Goal: Task Accomplishment & Management: Use online tool/utility

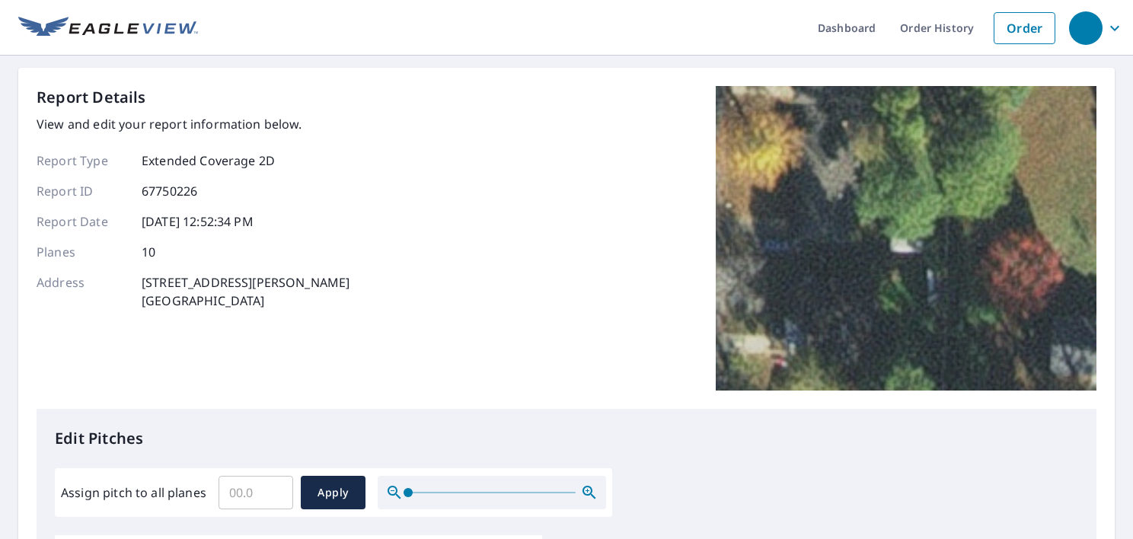
scroll to position [457, 0]
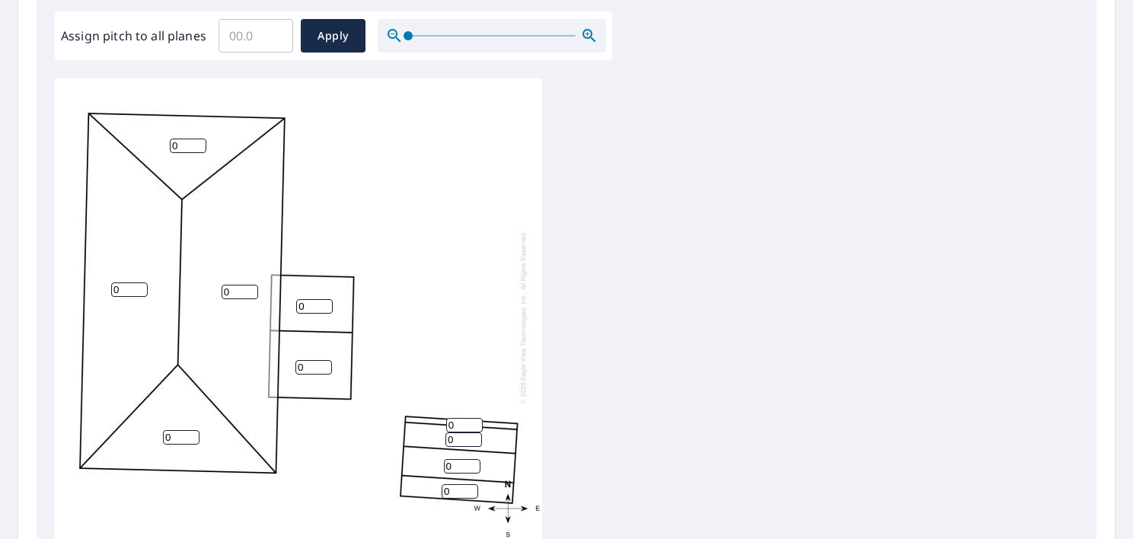
click at [183, 148] on input "0" at bounding box center [188, 146] width 37 height 14
type input "0"
type input "3"
drag, startPoint x: 123, startPoint y: 286, endPoint x: 94, endPoint y: 289, distance: 29.8
click at [94, 292] on div "0 0 0 3 0 0 0 0 0 0" at bounding box center [298, 317] width 487 height 478
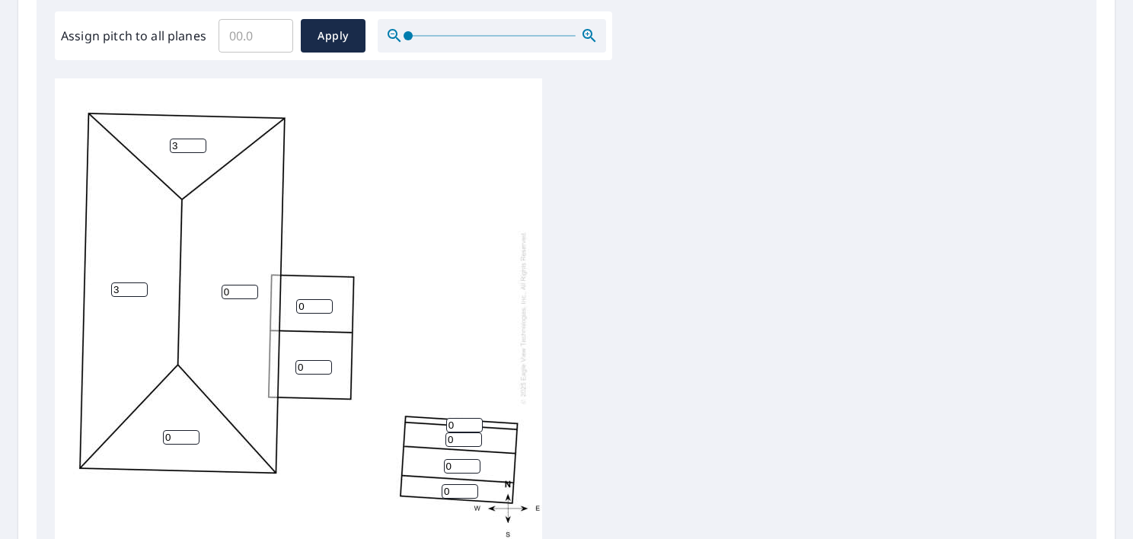
type input "3"
drag, startPoint x: 176, startPoint y: 438, endPoint x: 168, endPoint y: 438, distance: 7.7
click at [168, 438] on input "0" at bounding box center [181, 437] width 37 height 14
drag, startPoint x: 170, startPoint y: 435, endPoint x: 119, endPoint y: 438, distance: 51.1
click at [119, 438] on div "0 3 0 3 0 0 0 0 0 0" at bounding box center [298, 317] width 487 height 478
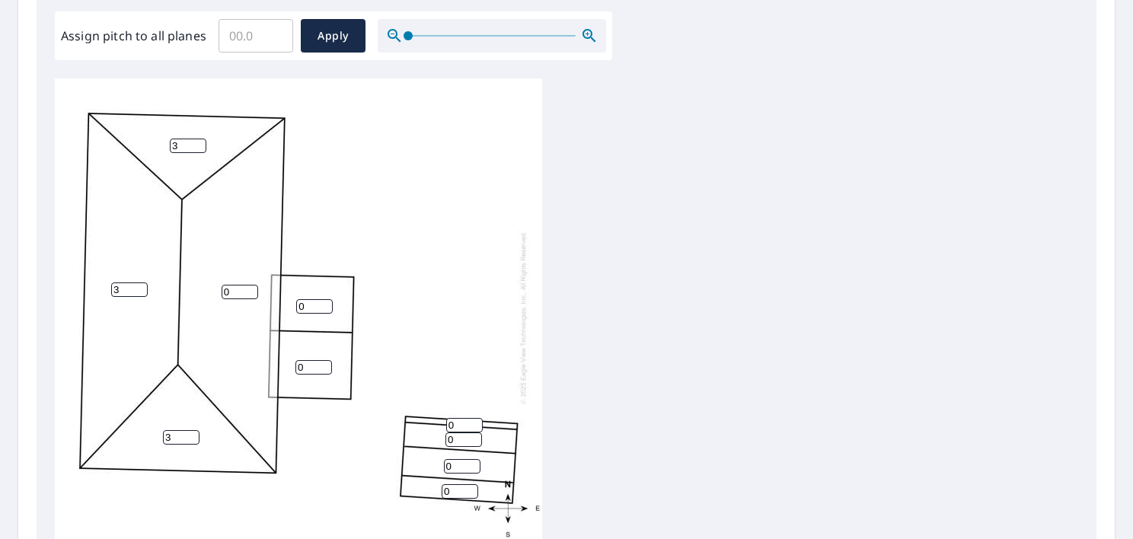
type input "3"
drag, startPoint x: 232, startPoint y: 289, endPoint x: 200, endPoint y: 290, distance: 32.0
click at [201, 290] on div "0 3 3 3 0 0 0 0 0 0" at bounding box center [298, 317] width 487 height 478
type input "3"
drag, startPoint x: 308, startPoint y: 305, endPoint x: 265, endPoint y: 301, distance: 43.6
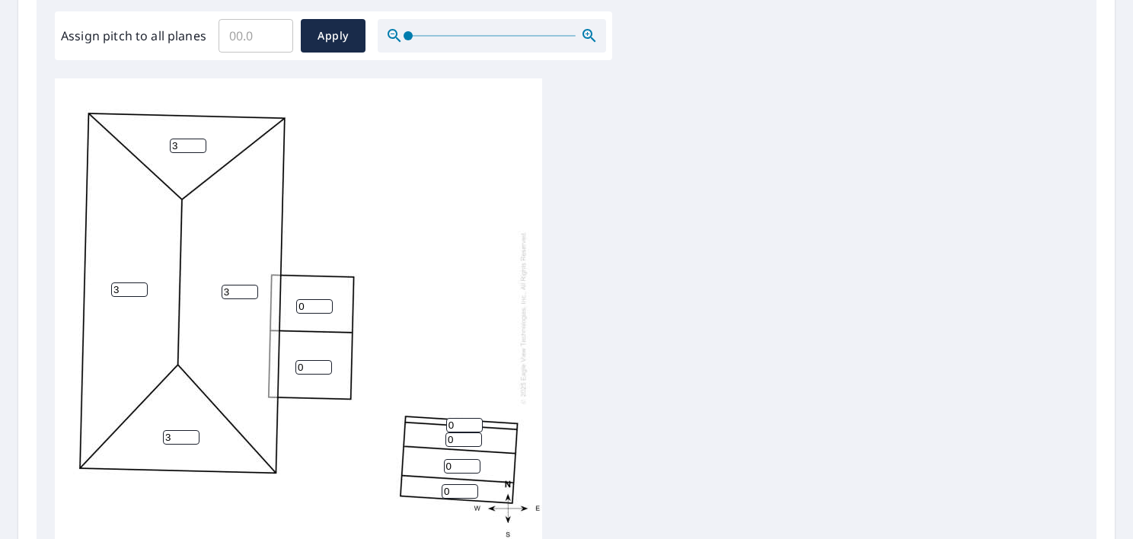
click at [262, 303] on div "3 3 3 3 0 0 0 0 0 0" at bounding box center [298, 317] width 487 height 478
type input "1"
drag, startPoint x: 305, startPoint y: 363, endPoint x: 260, endPoint y: 356, distance: 46.2
click at [264, 364] on div "3 3 3 3 0 1 0 0 0 0" at bounding box center [298, 317] width 487 height 478
type input "1"
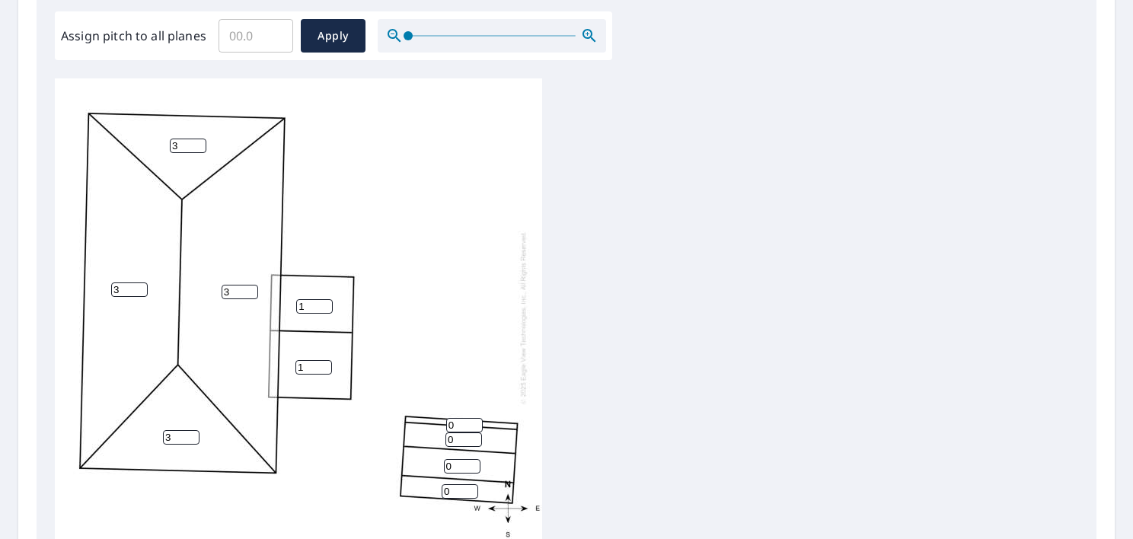
click at [454, 424] on input "0" at bounding box center [464, 425] width 37 height 14
type input "24"
click at [454, 438] on input "0" at bounding box center [463, 439] width 37 height 14
type input "6"
click at [447, 464] on input "0" at bounding box center [462, 466] width 37 height 14
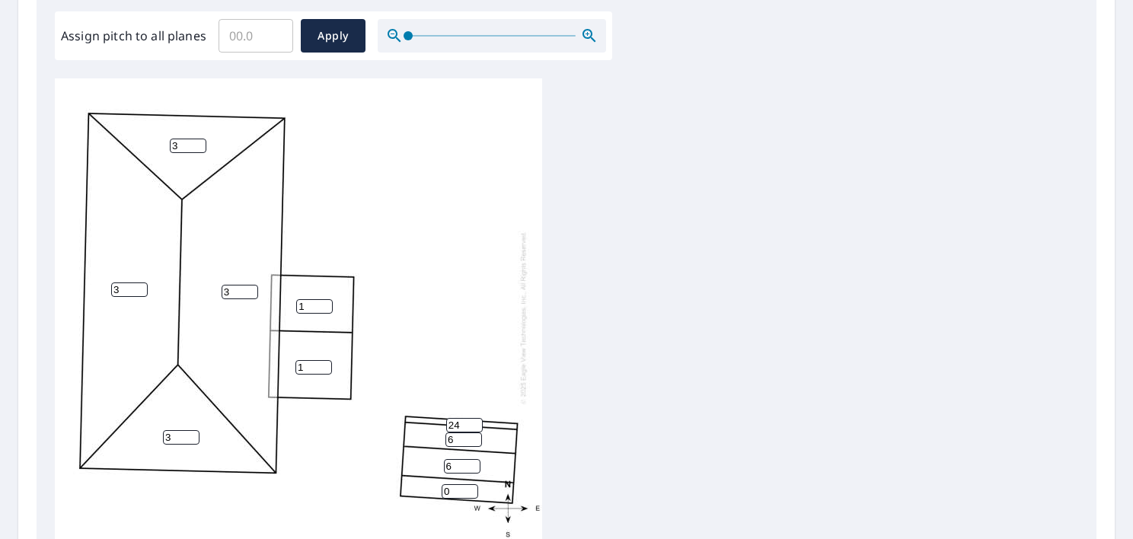
type input "6"
drag, startPoint x: 450, startPoint y: 489, endPoint x: 440, endPoint y: 488, distance: 9.9
click at [440, 488] on div "3 3 3 3 1 1 6 6 0 24" at bounding box center [298, 317] width 487 height 478
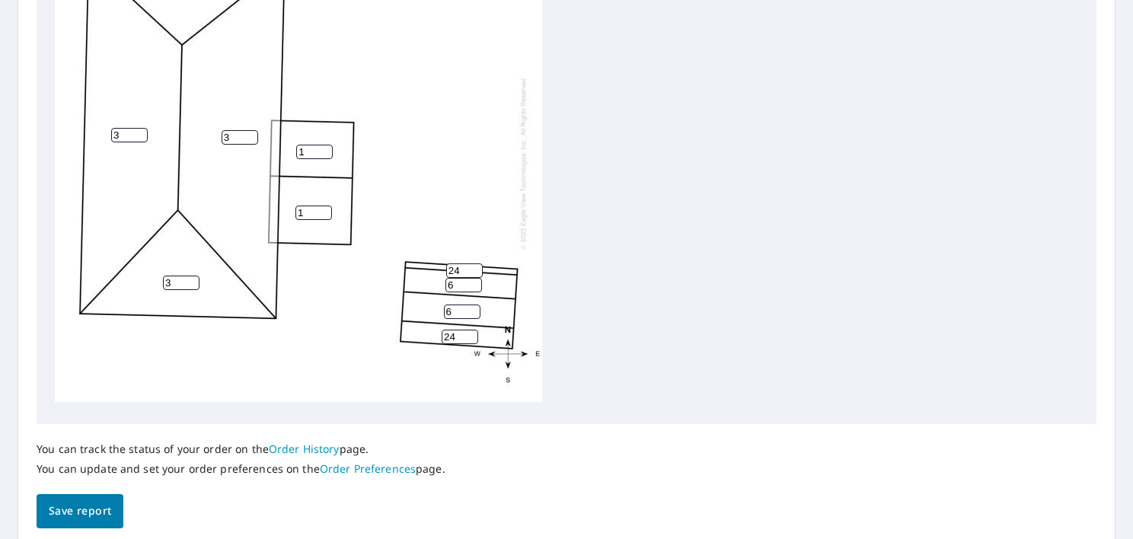
scroll to position [665, 0]
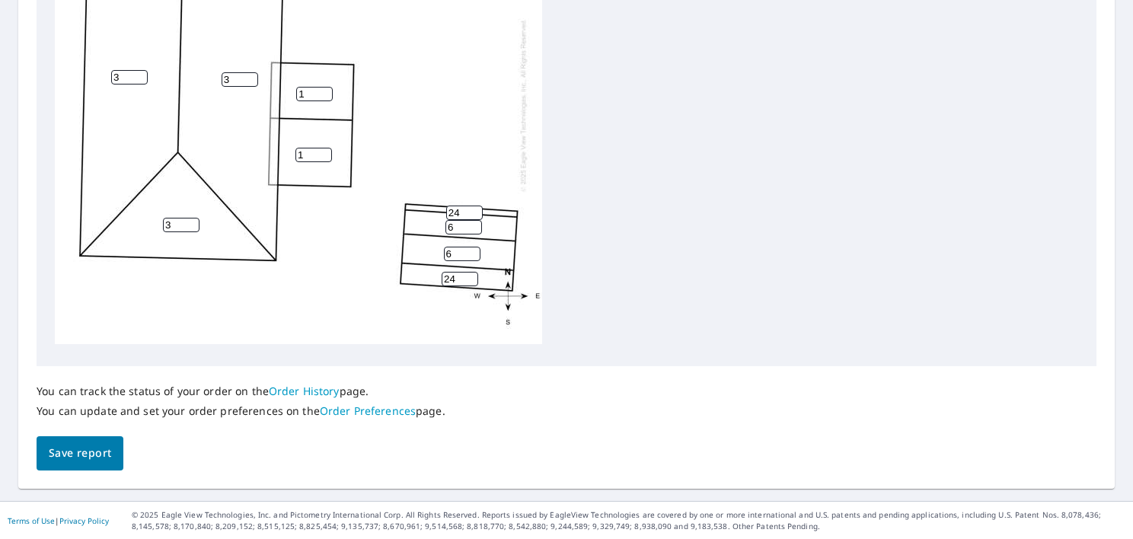
type input "24"
click at [78, 445] on span "Save report" at bounding box center [80, 453] width 62 height 19
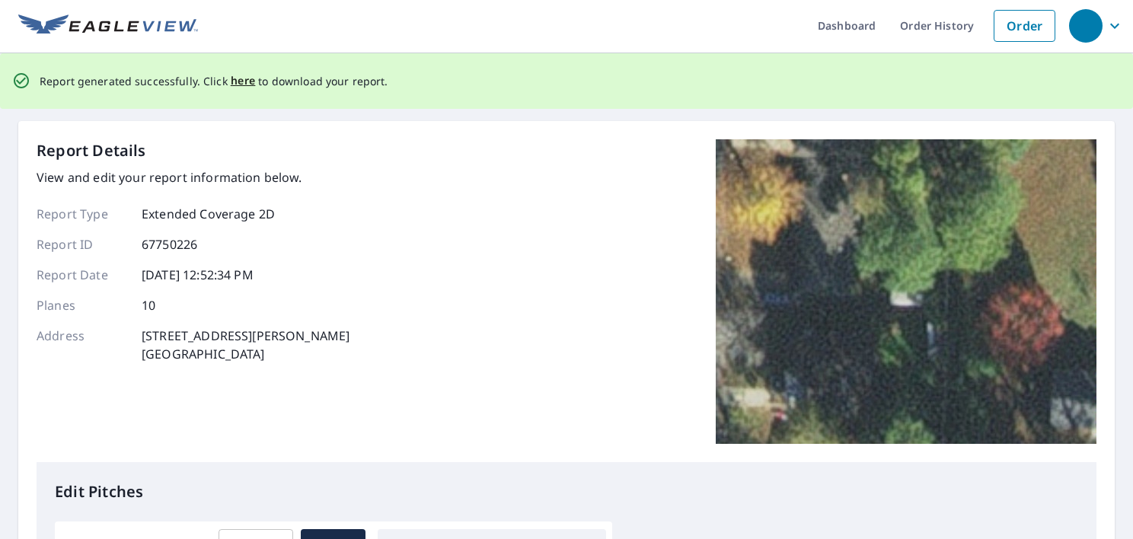
scroll to position [0, 0]
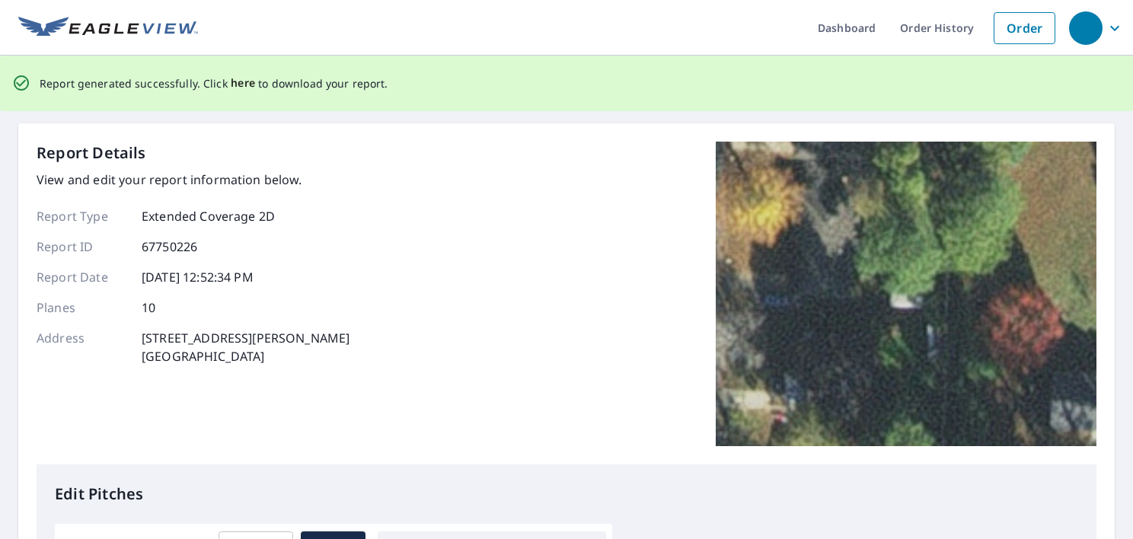
click at [238, 88] on span "here" at bounding box center [243, 83] width 25 height 19
